Goal: Check status

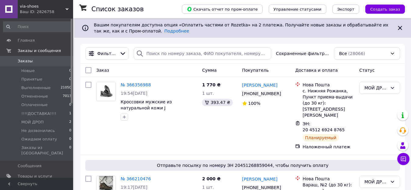
click at [47, 112] on span "!!!!ДОСТАВКА!!!!" at bounding box center [38, 113] width 35 height 5
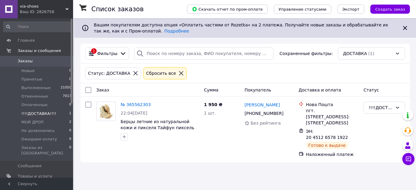
click at [179, 72] on icon at bounding box center [181, 73] width 4 height 4
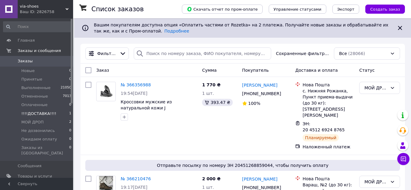
click at [38, 112] on span "!!!!ДОСТАВКА!!!!" at bounding box center [38, 113] width 35 height 5
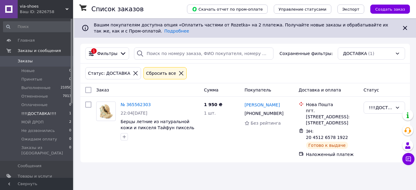
click at [178, 71] on icon at bounding box center [180, 73] width 5 height 5
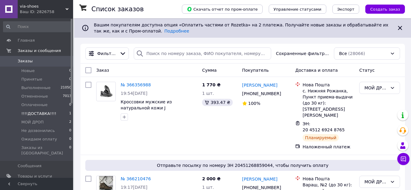
click at [40, 113] on span "!!!!ДОСТАВКА!!!!" at bounding box center [38, 113] width 35 height 5
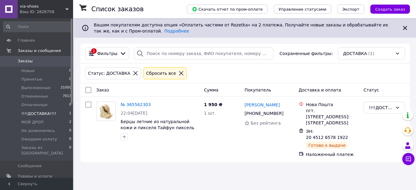
click at [178, 74] on icon at bounding box center [180, 73] width 5 height 5
